Goal: Contribute content: Contribute content

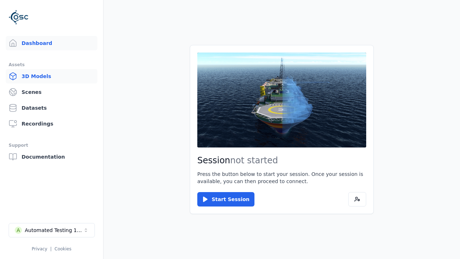
click at [51, 76] on link "3D Models" at bounding box center [52, 76] width 92 height 14
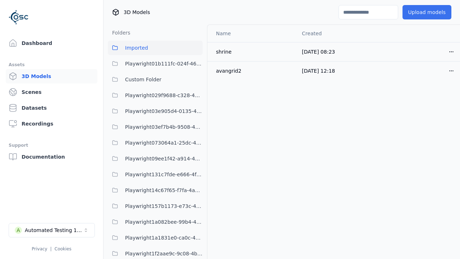
click at [427, 12] on button "Upload models" at bounding box center [426, 12] width 49 height 14
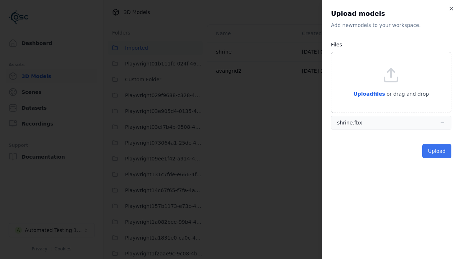
click at [437, 151] on button "Upload" at bounding box center [436, 151] width 29 height 14
